Goal: Information Seeking & Learning: Check status

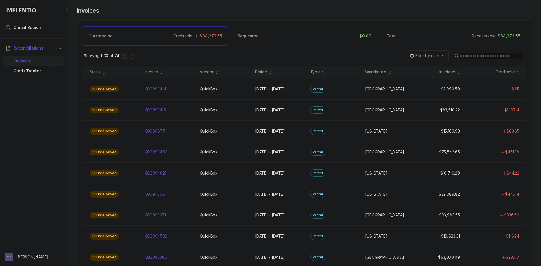
click at [195, 57] on div "Showing 1-30 of 74 Filter by date" at bounding box center [304, 56] width 455 height 20
click at [30, 28] on span "Global Search" at bounding box center [27, 28] width 27 height 6
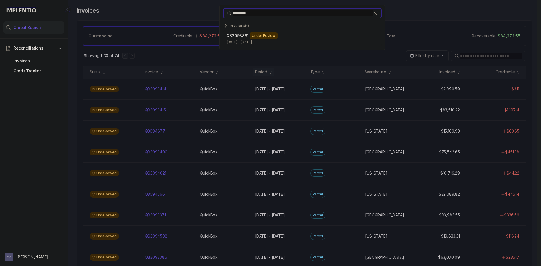
type input "*********"
click at [239, 38] on p "QS3093861" at bounding box center [238, 36] width 22 height 6
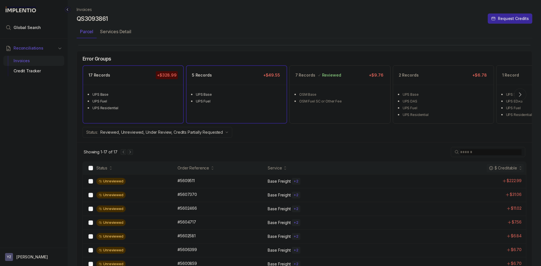
scroll to position [4, 0]
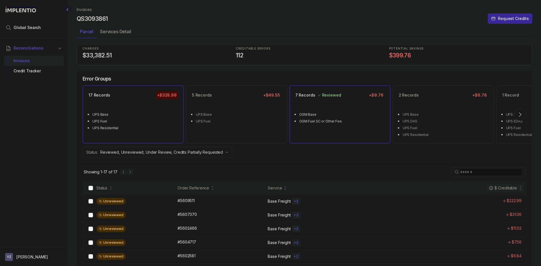
click at [309, 129] on ul "OSM Base OSM Fuel SC or Other Fee" at bounding box center [340, 117] width 100 height 25
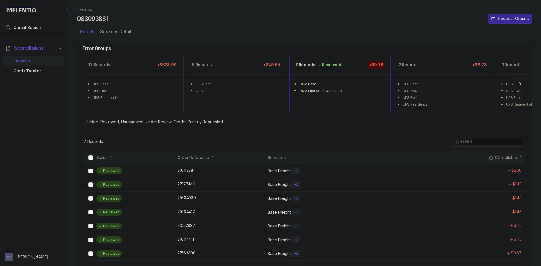
scroll to position [35, 0]
click at [241, 189] on div "Reviewed 21527446 21527446 Base Freight + 2 $1.43" at bounding box center [305, 184] width 444 height 14
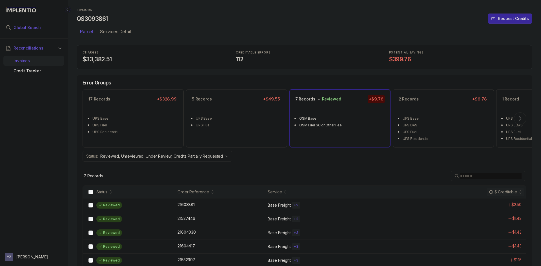
click at [38, 30] on span "Global Search" at bounding box center [27, 28] width 27 height 6
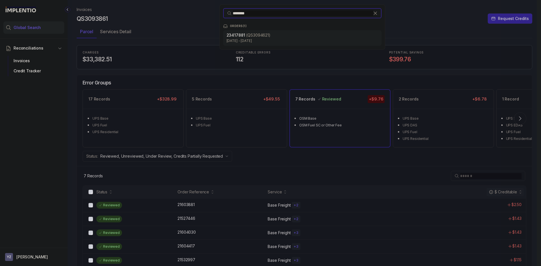
type input "********"
click at [235, 32] on div "23417881 (QS3094621) [DATE] - [DATE]" at bounding box center [302, 38] width 158 height 16
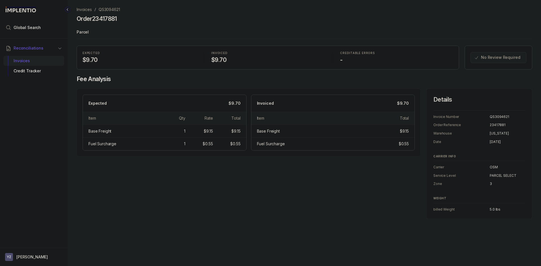
click at [168, 227] on div "Invoices QS3094621 Order 23417881 Parcel EXPECTED $9.70 INVOICED $9.70 CREDITAB…" at bounding box center [303, 133] width 470 height 266
drag, startPoint x: 127, startPoint y: 10, endPoint x: 98, endPoint y: 12, distance: 29.4
click at [98, 12] on nav "Invoices QS3094621" at bounding box center [305, 10] width 456 height 6
